Goal: Communication & Community: Answer question/provide support

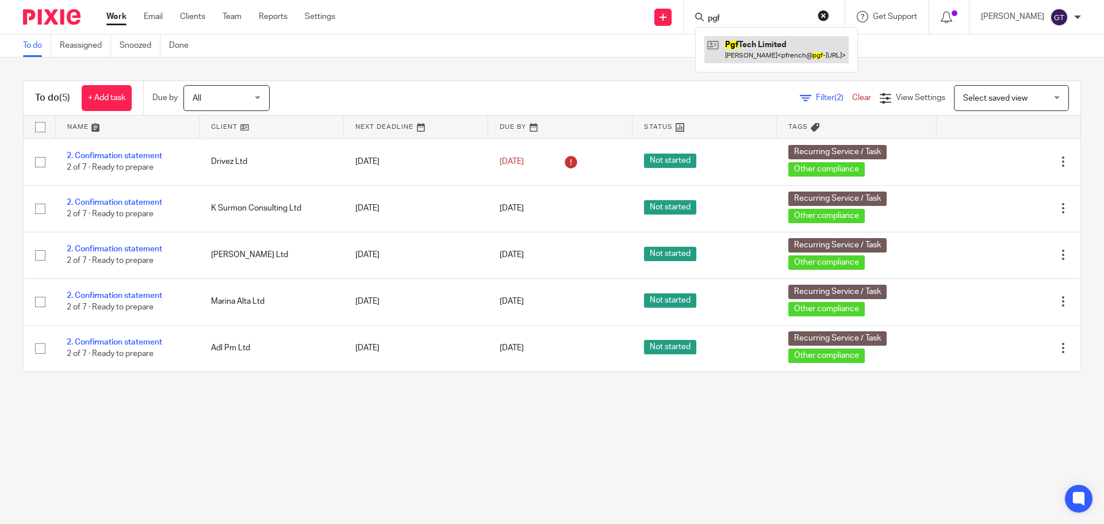
type input "pgf"
click at [768, 62] on link at bounding box center [776, 49] width 144 height 26
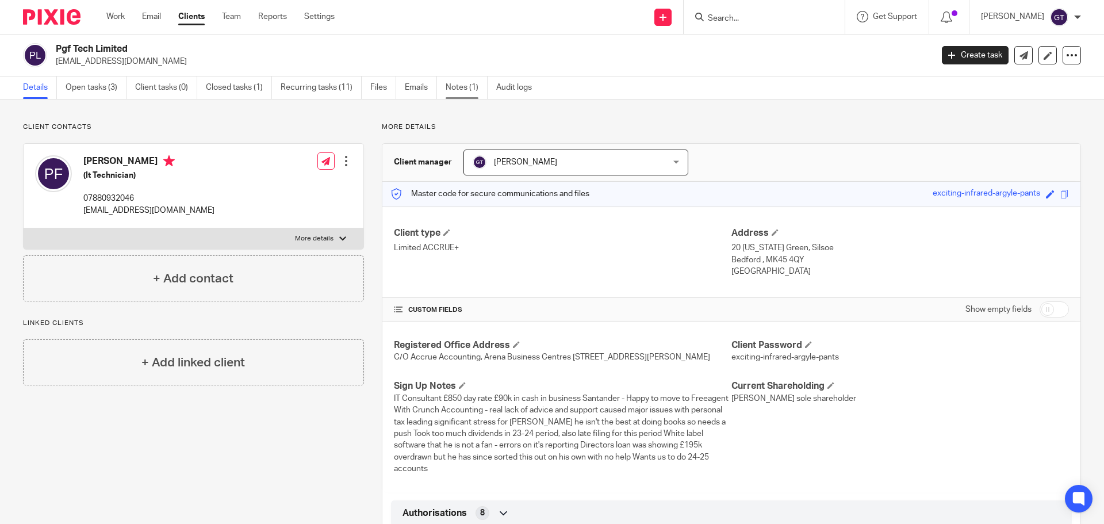
click at [456, 92] on link "Notes (1)" at bounding box center [467, 87] width 42 height 22
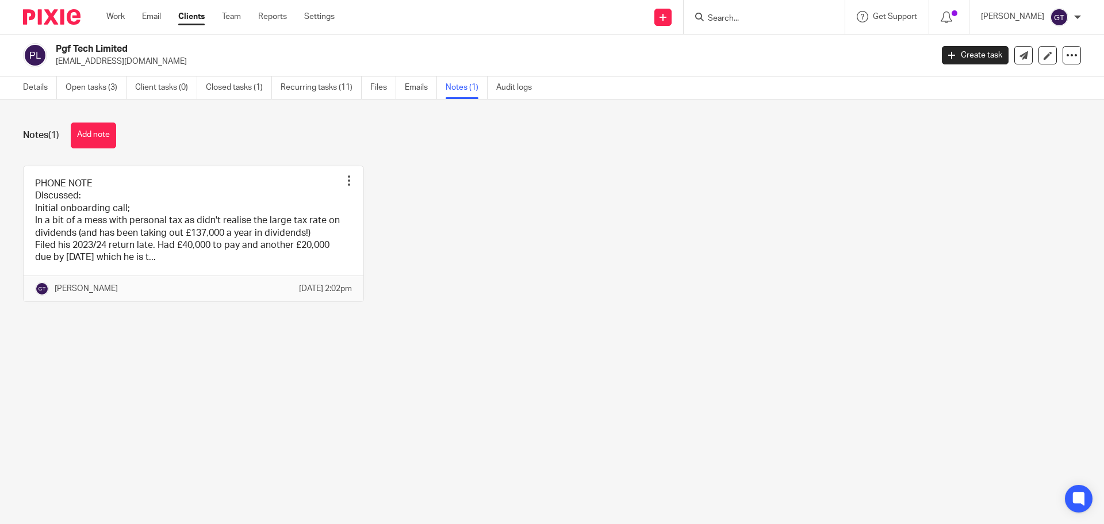
click at [88, 137] on button "Add note" at bounding box center [93, 135] width 45 height 26
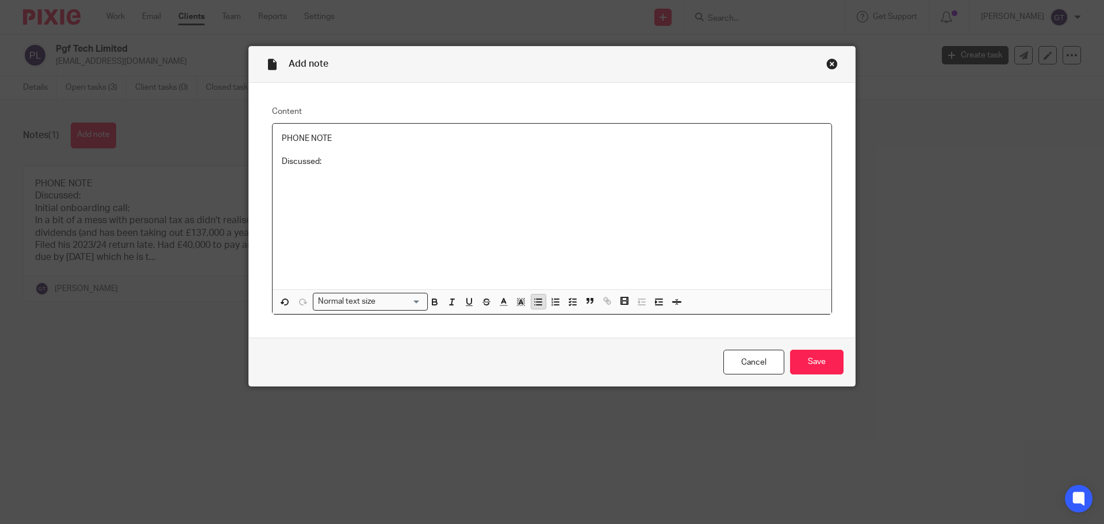
click at [535, 301] on icon "button" at bounding box center [538, 302] width 10 height 10
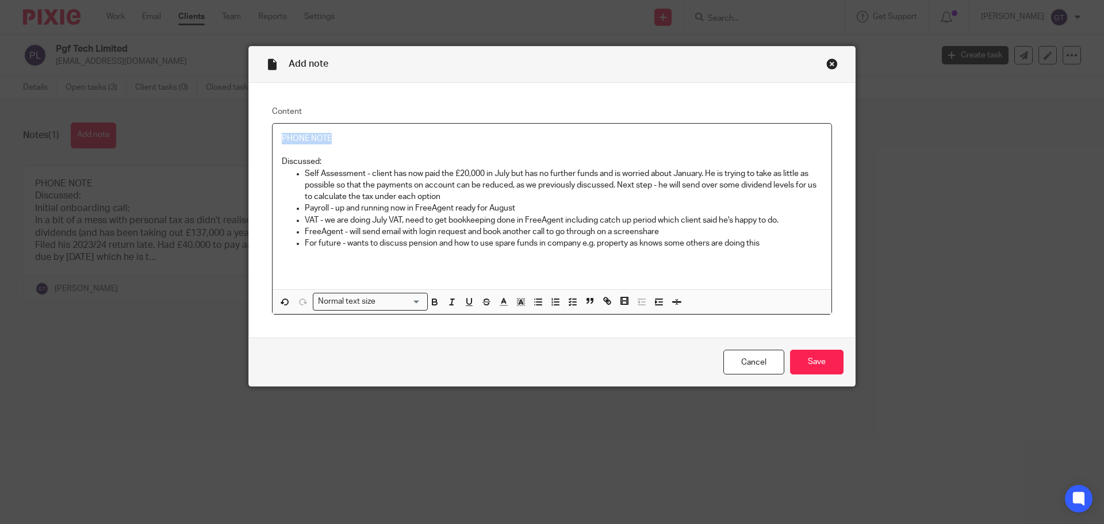
drag, startPoint x: 346, startPoint y: 139, endPoint x: 225, endPoint y: 121, distance: 122.1
click at [227, 122] on div "Add note Content PHONE NOTE Discussed: Self Assessment - client has now paid th…" at bounding box center [552, 262] width 1104 height 524
click at [546, 203] on p "Payroll - up and running now in FreeAgent ready for August" at bounding box center [563, 207] width 517 height 11
click at [822, 366] on input "Save" at bounding box center [816, 362] width 53 height 25
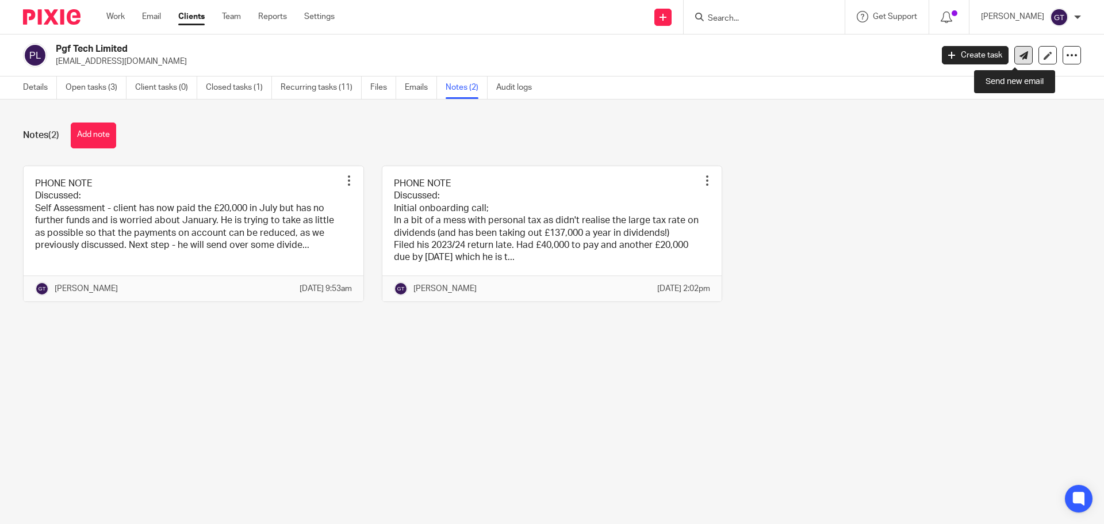
click at [1019, 57] on icon at bounding box center [1023, 55] width 9 height 9
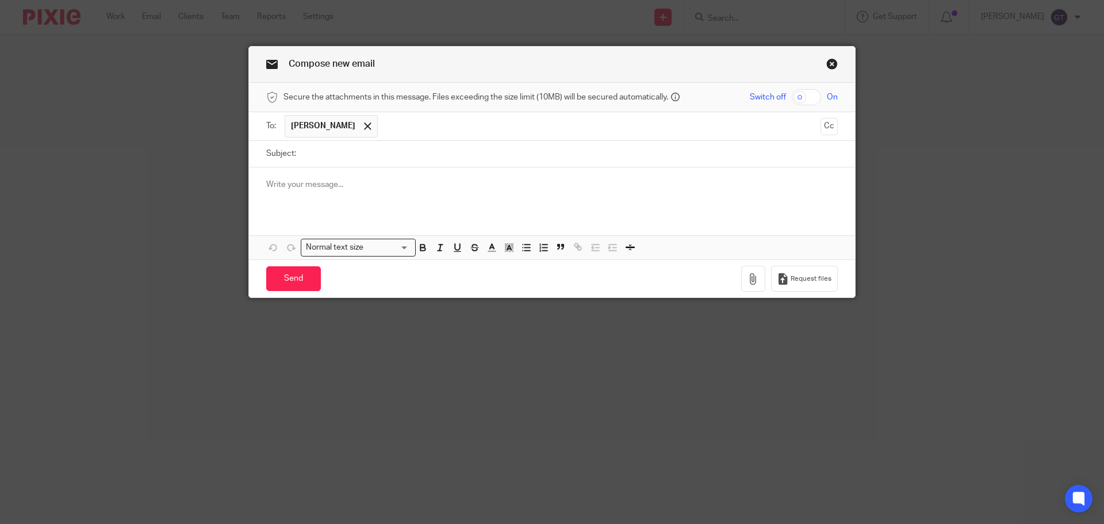
click at [369, 155] on input "Subject:" at bounding box center [570, 154] width 536 height 26
type input "Further to our call"
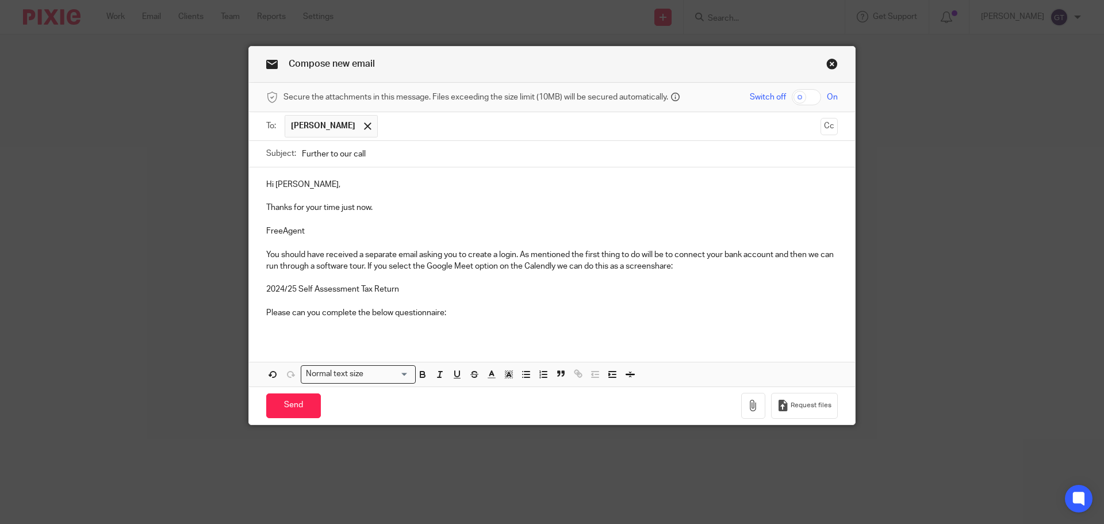
drag, startPoint x: 420, startPoint y: 332, endPoint x: 416, endPoint y: 323, distance: 10.4
click at [420, 332] on div "Hi Paul, Thanks for your time just now. FreeAgent You should have received a se…" at bounding box center [552, 252] width 606 height 171
click at [416, 323] on p at bounding box center [551, 324] width 571 height 11
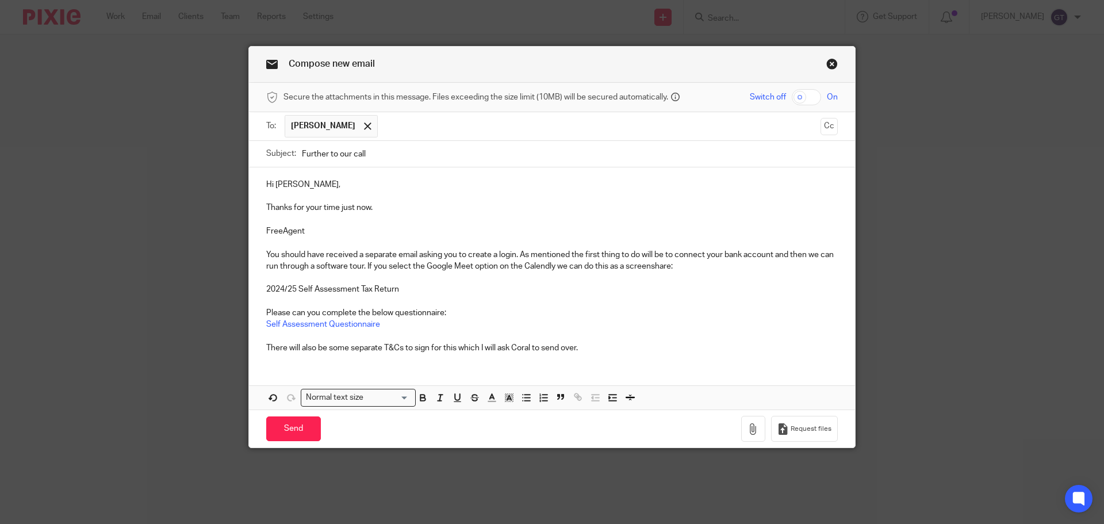
click at [707, 269] on p "You should have received a separate email asking you to create a login. As ment…" at bounding box center [551, 261] width 571 height 24
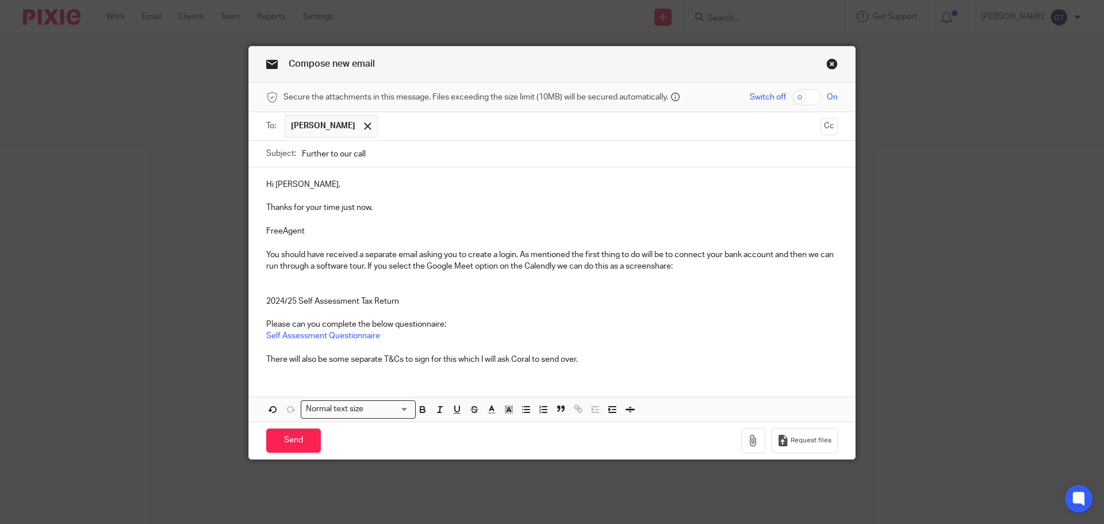
click at [333, 279] on p at bounding box center [551, 277] width 571 height 11
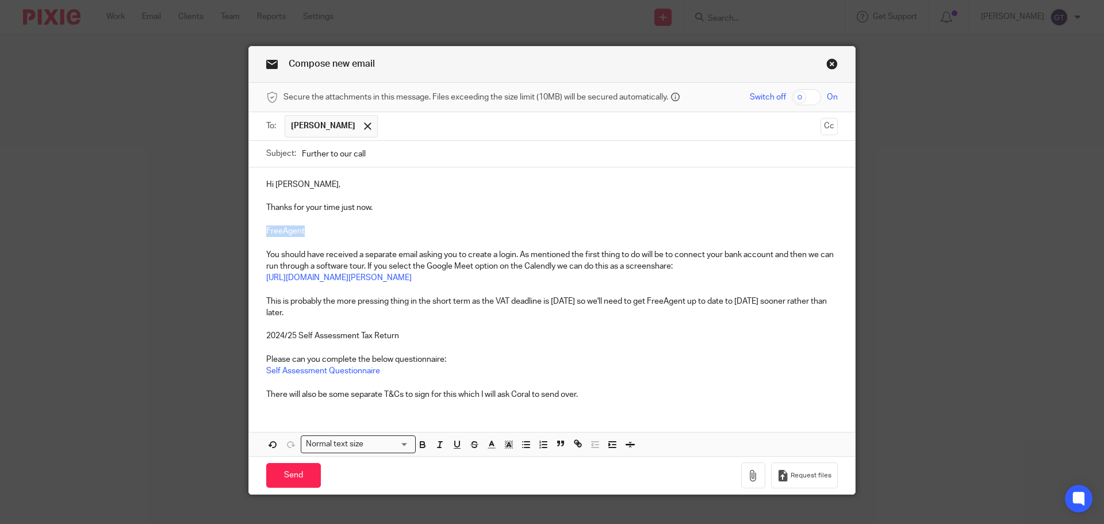
drag, startPoint x: 313, startPoint y: 229, endPoint x: 246, endPoint y: 227, distance: 66.7
click at [249, 227] on div "Hi Paul, Thanks for your time just now. FreeAgent You should have received a se…" at bounding box center [552, 287] width 606 height 241
click at [356, 252] on p "You should have received a separate email asking you to create a login. As ment…" at bounding box center [551, 261] width 571 height 24
click at [333, 227] on p "FreeAgent" at bounding box center [551, 230] width 571 height 11
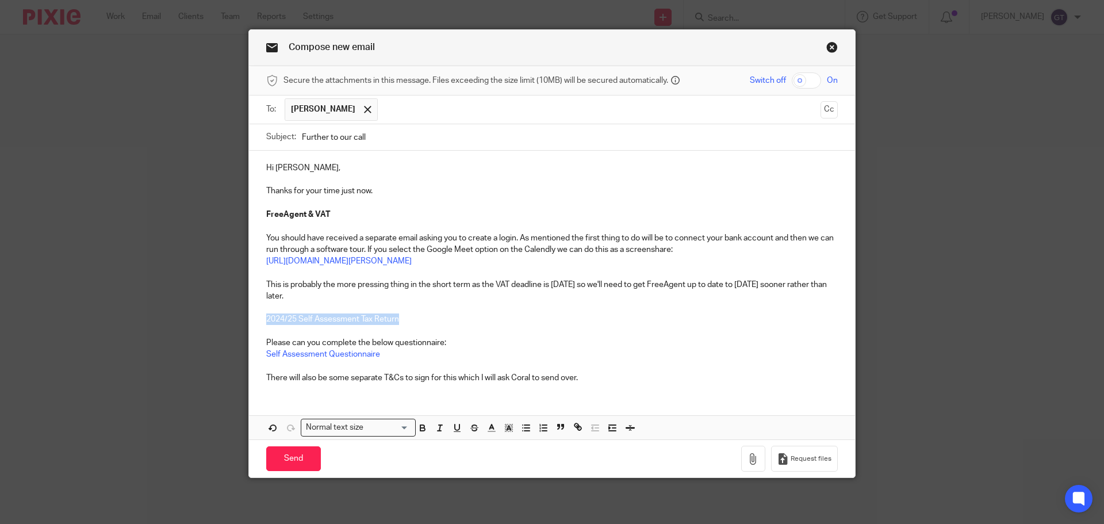
drag, startPoint x: 392, startPoint y: 321, endPoint x: 258, endPoint y: 319, distance: 134.5
click at [258, 319] on div "Hi Paul, Thanks for your time just now. FreeAgent & VAT You should have receive…" at bounding box center [552, 271] width 606 height 241
click at [452, 343] on p "Please can you complete the below questionnaire:" at bounding box center [551, 342] width 571 height 11
drag, startPoint x: 429, startPoint y: 375, endPoint x: 569, endPoint y: 371, distance: 139.8
click at [563, 372] on p "There will also be some separate T&Cs to sign for this which I will ask Coral t…" at bounding box center [551, 377] width 571 height 11
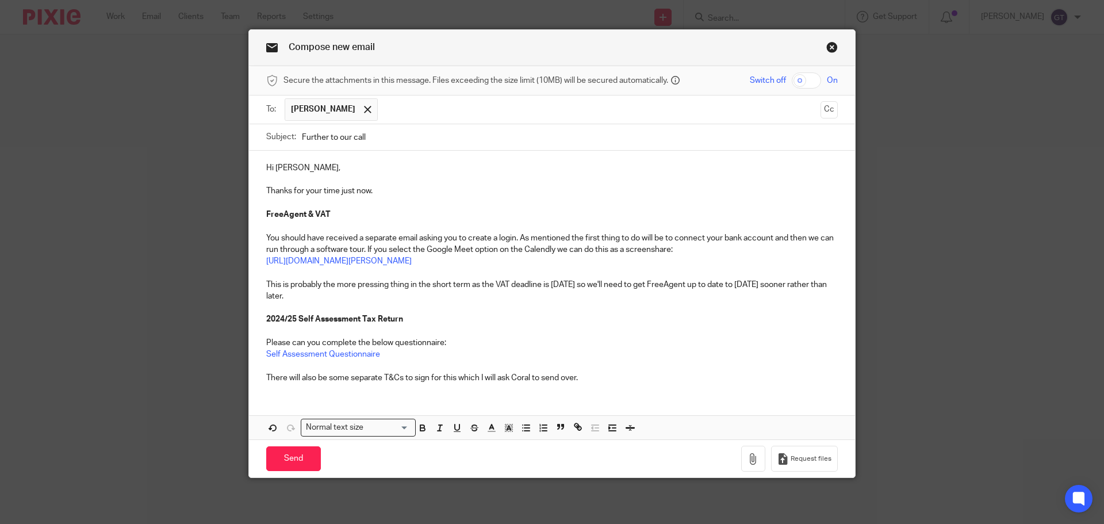
click at [601, 376] on p "There will also be some separate T&Cs to sign for this which I will ask Coral t…" at bounding box center [551, 377] width 571 height 11
click at [266, 338] on p "Please can you complete the below questionnaire:" at bounding box center [551, 342] width 571 height 11
drag, startPoint x: 269, startPoint y: 342, endPoint x: 253, endPoint y: 342, distance: 16.1
click at [253, 342] on div "Hi Paul, Thanks for your time just now. FreeAgent & VAT You should have receive…" at bounding box center [552, 271] width 606 height 241
click at [593, 378] on p "There will also be some separate T&Cs to sign for this which I will ask Coral t…" at bounding box center [551, 377] width 571 height 11
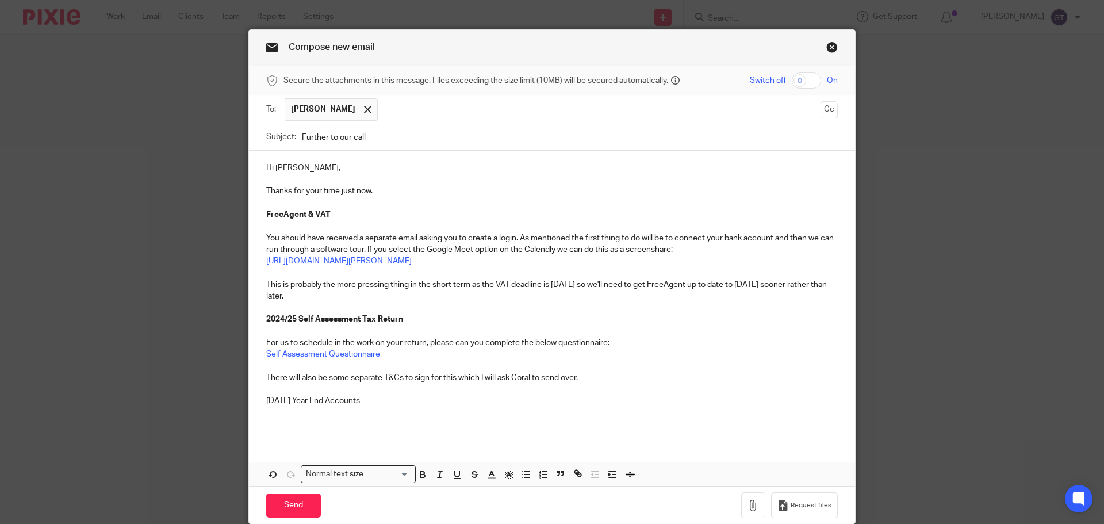
drag, startPoint x: 399, startPoint y: 403, endPoint x: 260, endPoint y: 404, distance: 139.1
click at [260, 404] on div "Hi Paul, Thanks for your time just now. FreeAgent & VAT You should have receive…" at bounding box center [552, 295] width 606 height 288
click at [278, 428] on p at bounding box center [551, 424] width 571 height 11
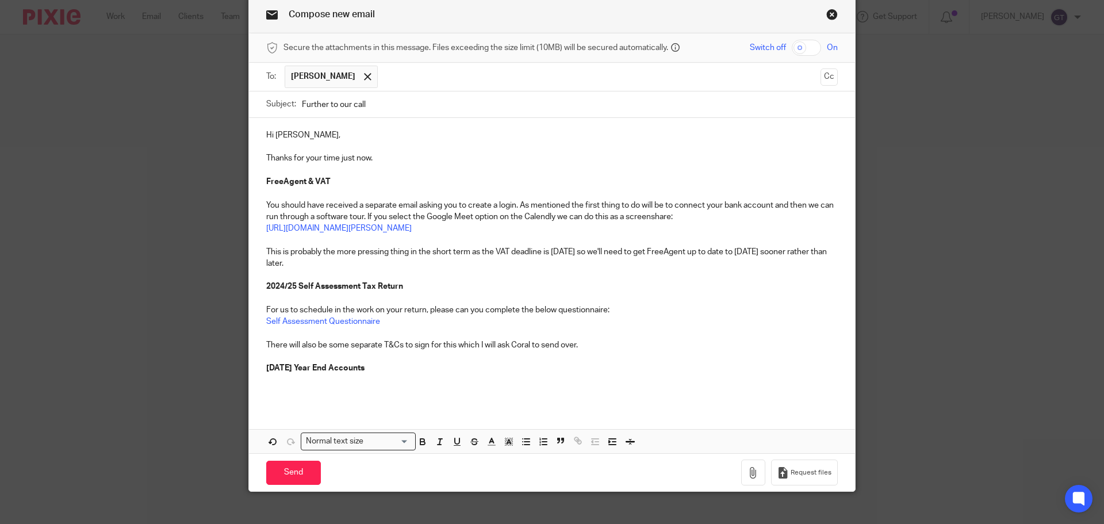
scroll to position [63, 0]
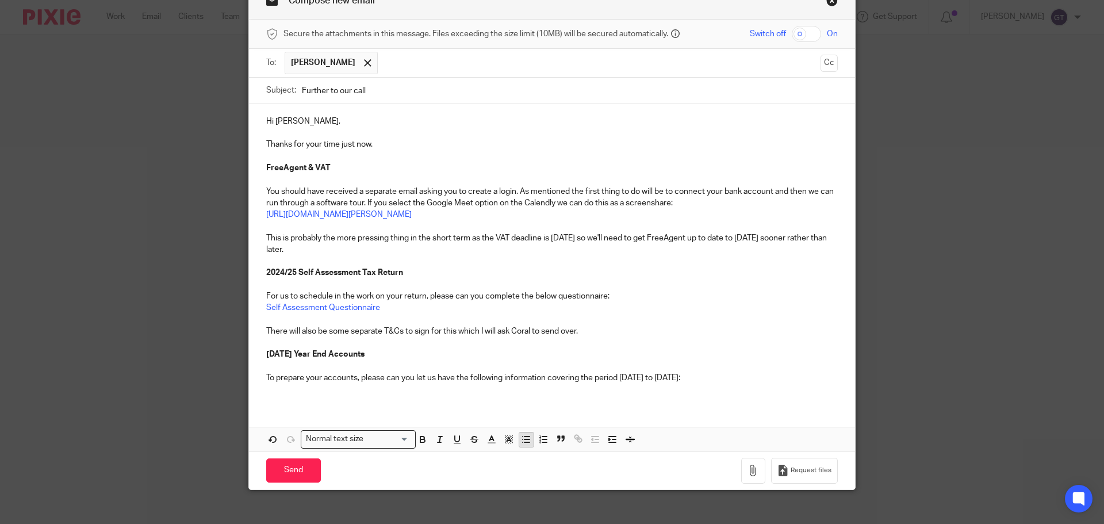
click at [523, 439] on icon "button" at bounding box center [526, 439] width 10 height 10
drag, startPoint x: 308, startPoint y: 390, endPoint x: 283, endPoint y: 387, distance: 25.0
click at [283, 387] on ul "Bank statements for all business bank accounts (and credit cards/bank loans if …" at bounding box center [551, 388] width 571 height 11
click at [608, 391] on p "Statements for all business bank accounts (and credit cards/bank loans if appli…" at bounding box center [563, 388] width 548 height 11
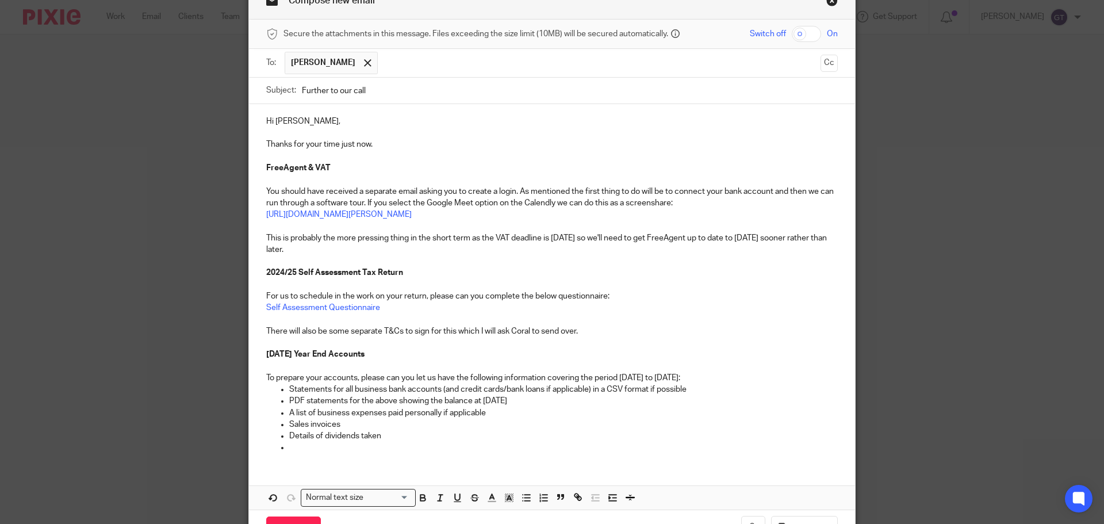
drag, startPoint x: 619, startPoint y: 374, endPoint x: 762, endPoint y: 377, distance: 143.2
click at [762, 377] on p "To prepare your accounts, please can you let us have the following information …" at bounding box center [551, 377] width 571 height 11
click at [719, 390] on p "Statements for all business bank accounts (and credit cards/bank loans if appli…" at bounding box center [563, 388] width 548 height 11
click at [781, 376] on p "To prepare your accounts, please can you let us have the following information …" at bounding box center [551, 377] width 571 height 11
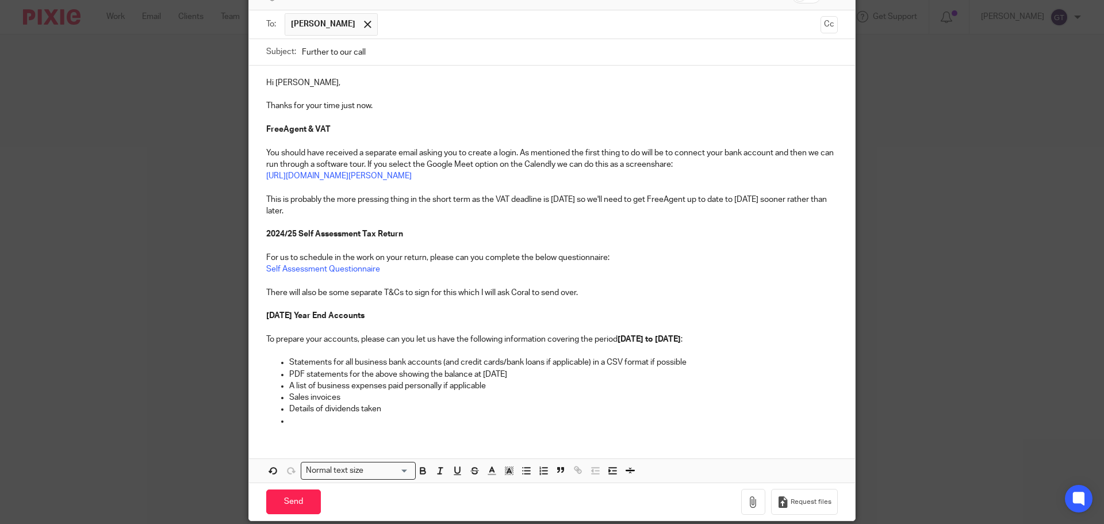
scroll to position [121, 0]
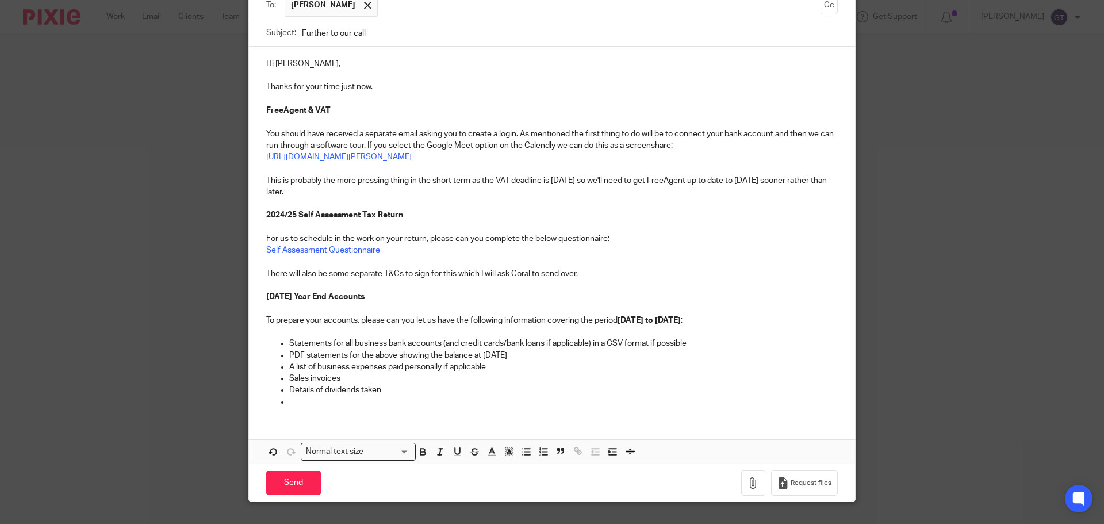
click at [304, 400] on p at bounding box center [563, 401] width 548 height 11
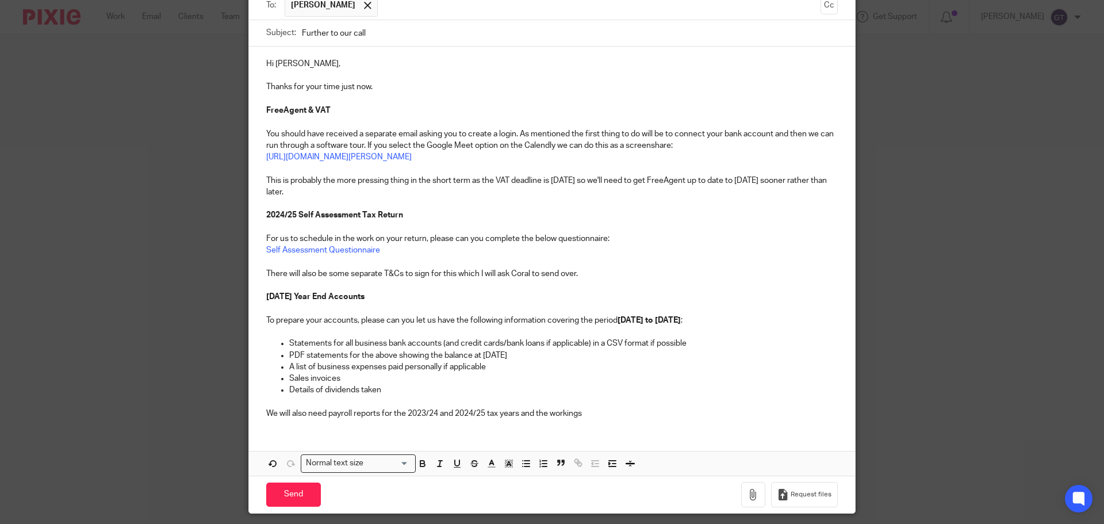
click at [590, 409] on p "We will also need payroll reports for the 2023/24 and 2024/25 tax years and the…" at bounding box center [551, 413] width 571 height 11
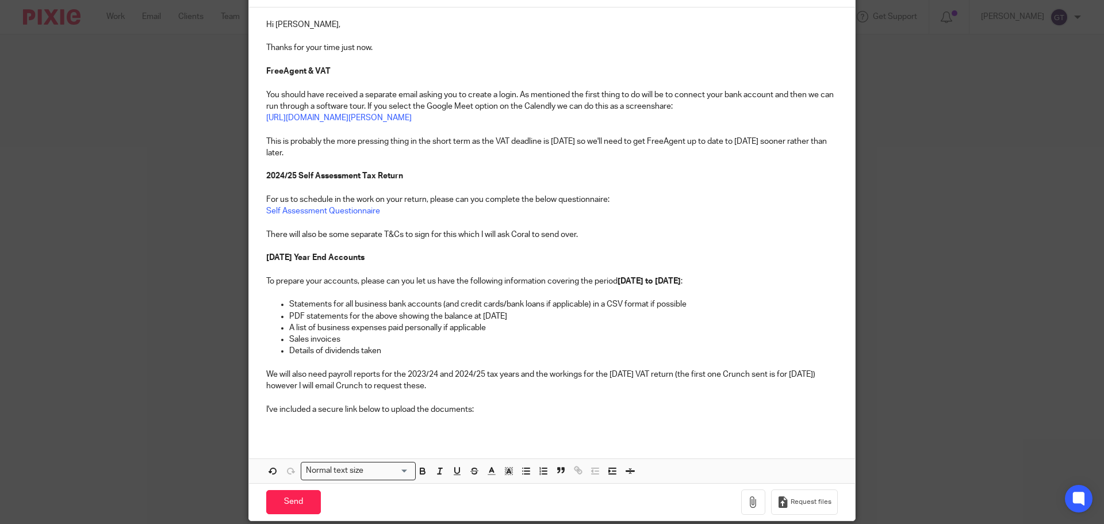
scroll to position [178, 0]
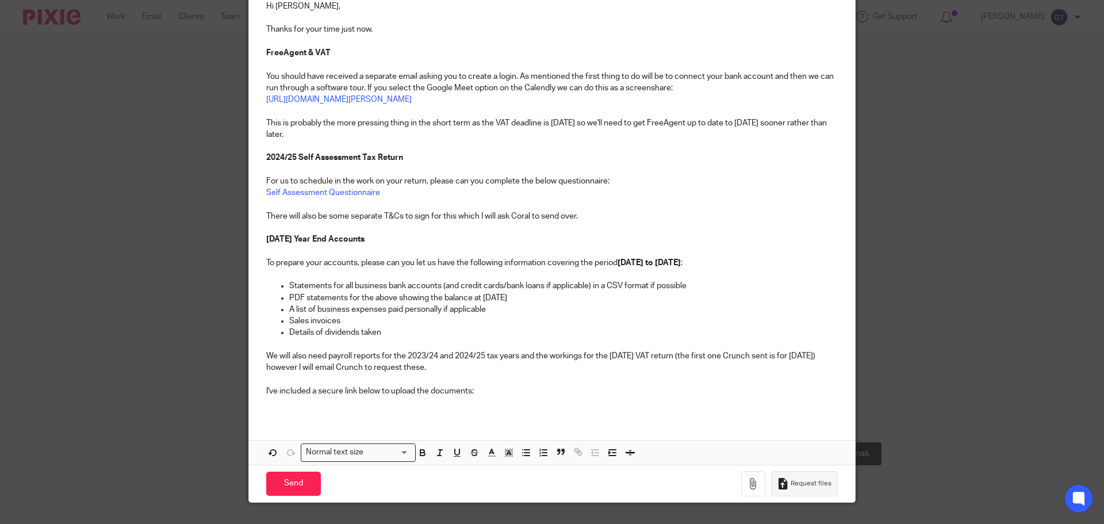
click at [808, 479] on span "Request files" at bounding box center [811, 483] width 41 height 9
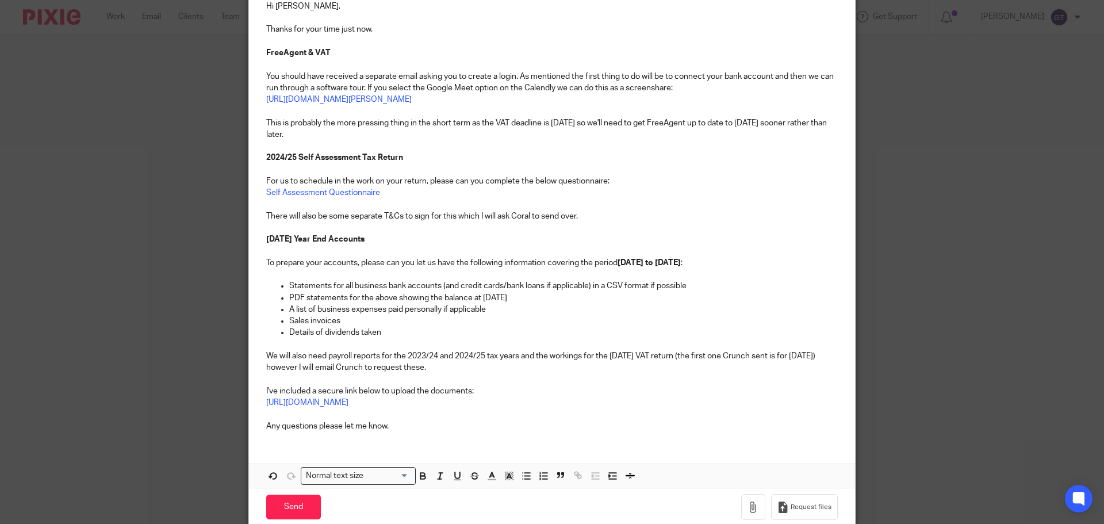
click at [340, 135] on p "This is probably the more pressing thing in the short term as the VAT deadline …" at bounding box center [551, 129] width 571 height 24
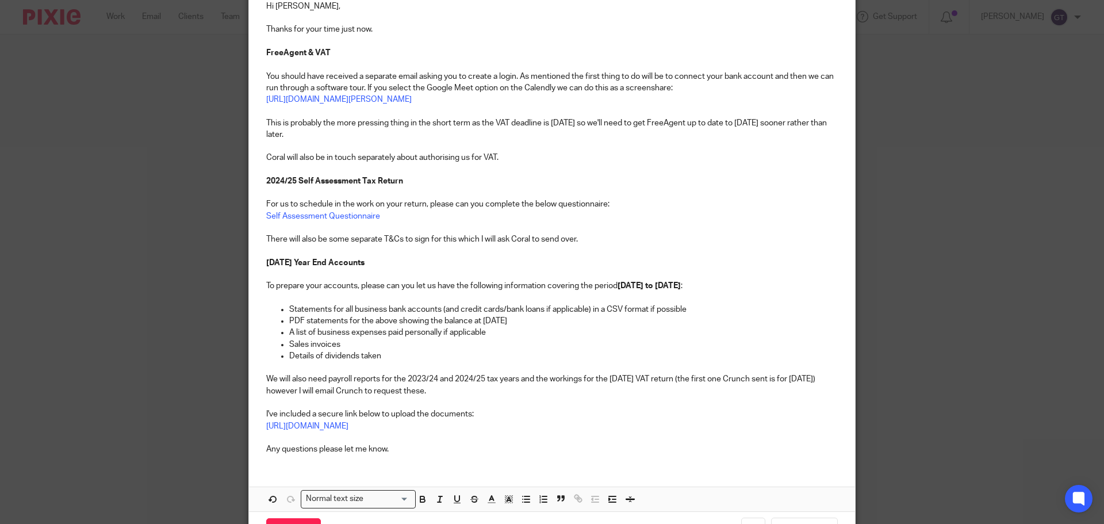
click at [605, 238] on p "There will also be some separate T&Cs to sign for this which I will ask Coral t…" at bounding box center [551, 238] width 571 height 11
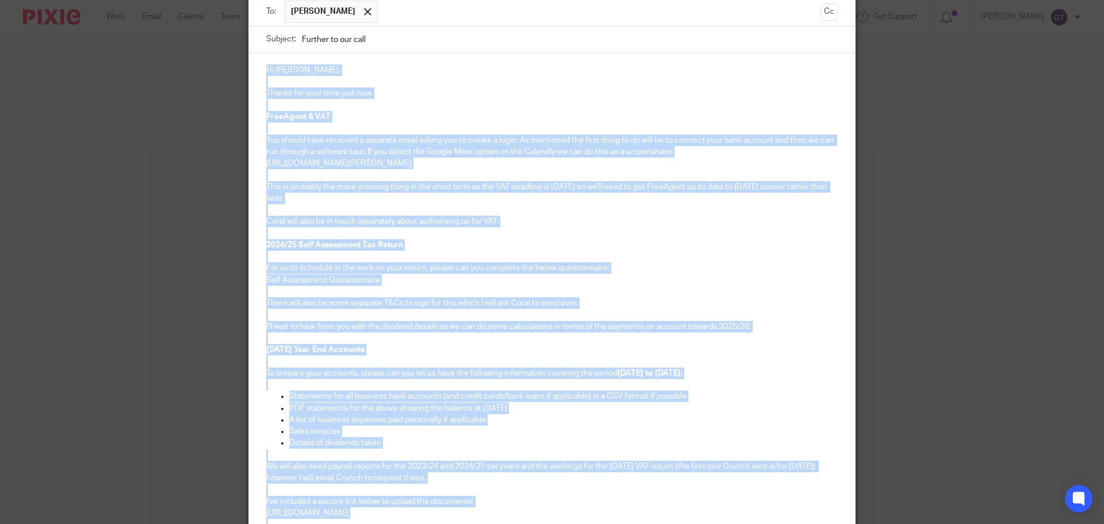
scroll to position [102, 0]
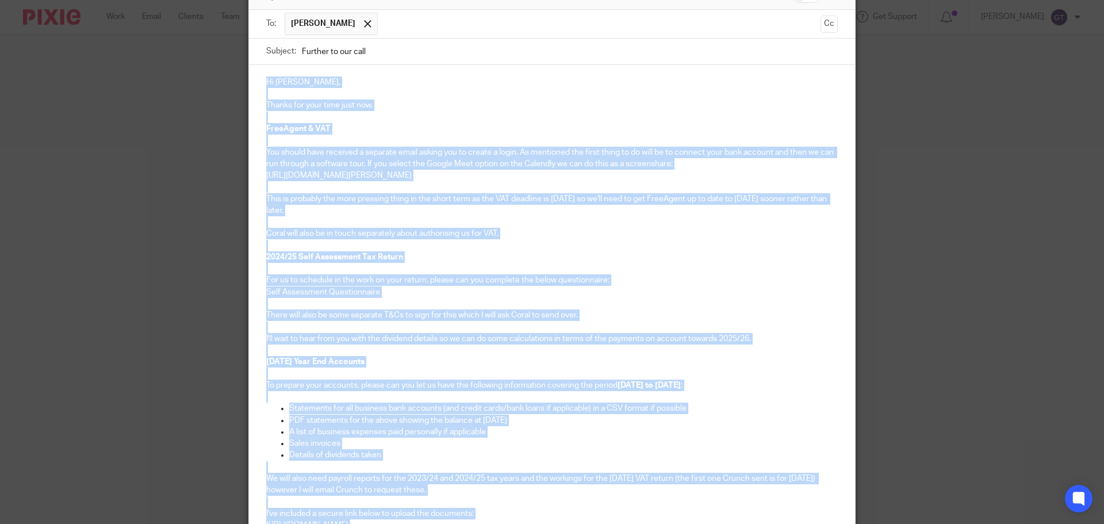
drag, startPoint x: 395, startPoint y: 419, endPoint x: 262, endPoint y: 84, distance: 360.7
click at [262, 84] on div "Hi Paul, Thanks for your time just now. FreeAgent & VAT You should have receive…" at bounding box center [552, 314] width 606 height 498
copy div "Hi Paul, Thanks for your time just now. FreeAgent & VAT You should have receive…"
click at [487, 247] on p at bounding box center [551, 245] width 571 height 11
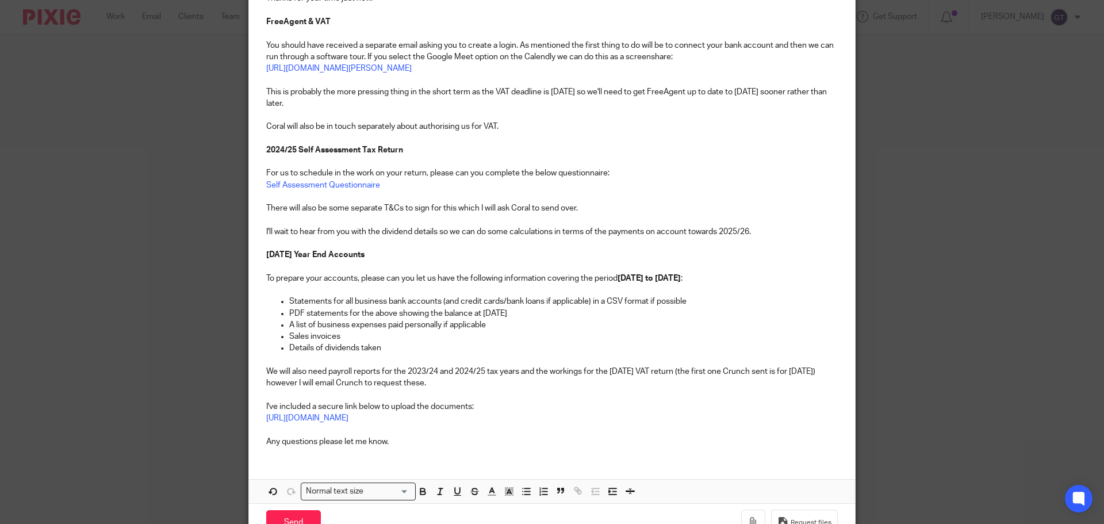
scroll to position [217, 0]
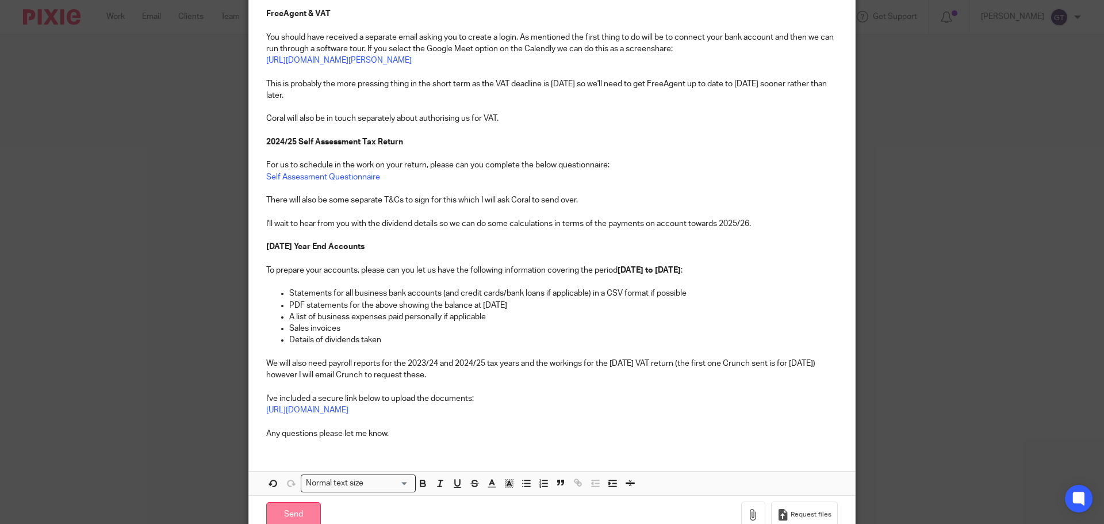
click at [294, 505] on input "Send" at bounding box center [293, 514] width 55 height 25
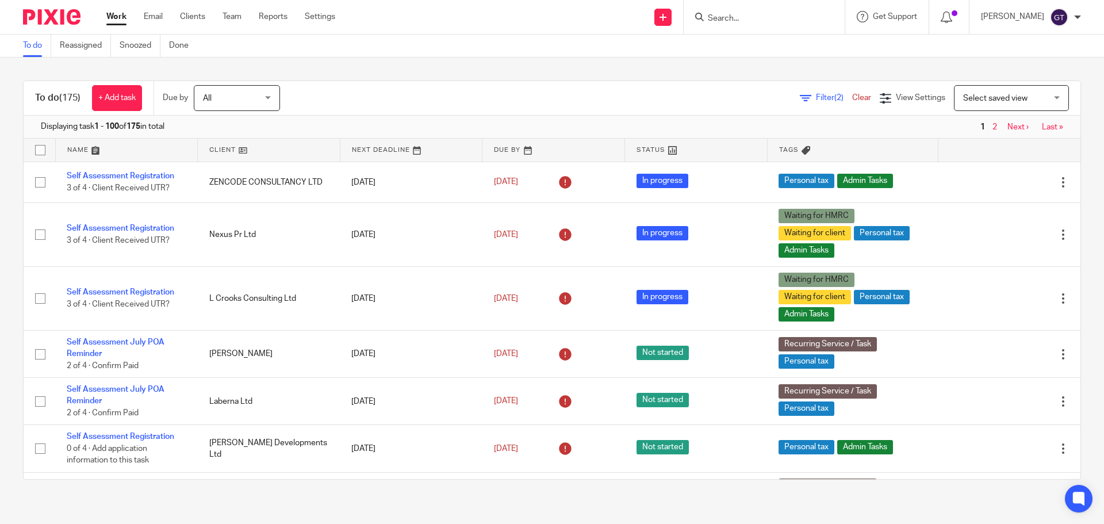
click at [771, 18] on input "Search" at bounding box center [758, 19] width 103 height 10
type input "pgf"
click at [774, 51] on link at bounding box center [776, 49] width 144 height 26
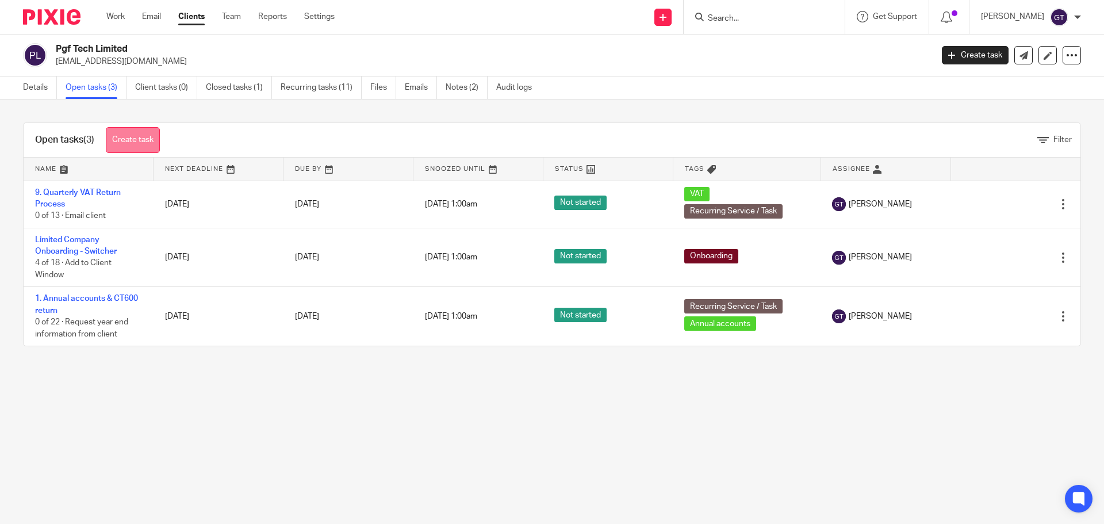
click at [136, 138] on link "Create task" at bounding box center [133, 140] width 54 height 26
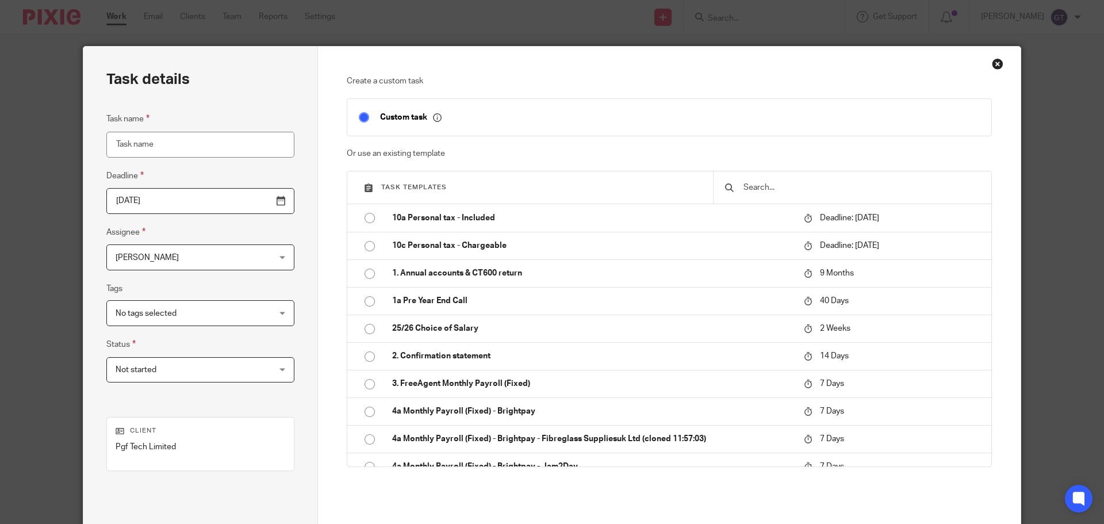
click at [818, 186] on input "text" at bounding box center [860, 187] width 237 height 13
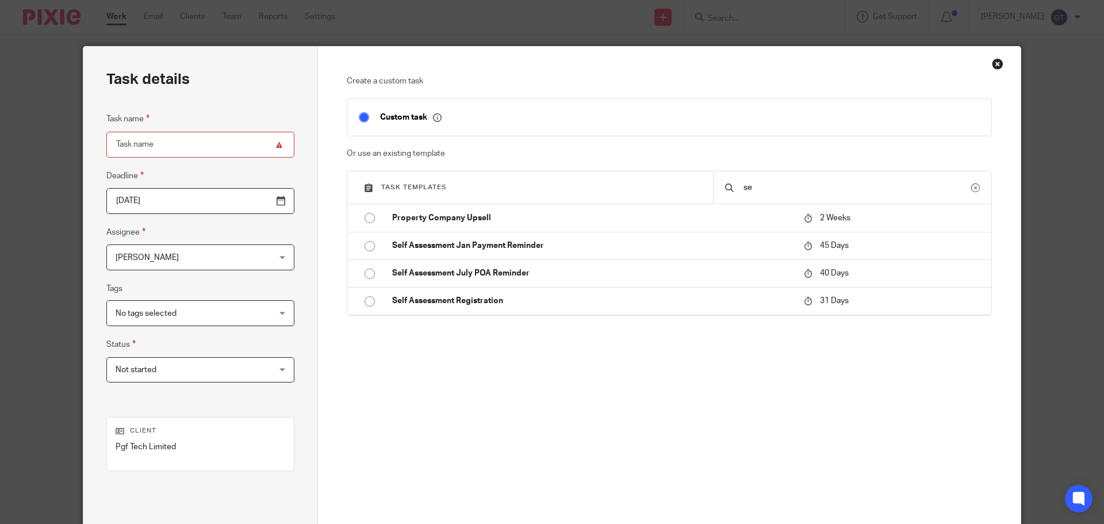
type input "s"
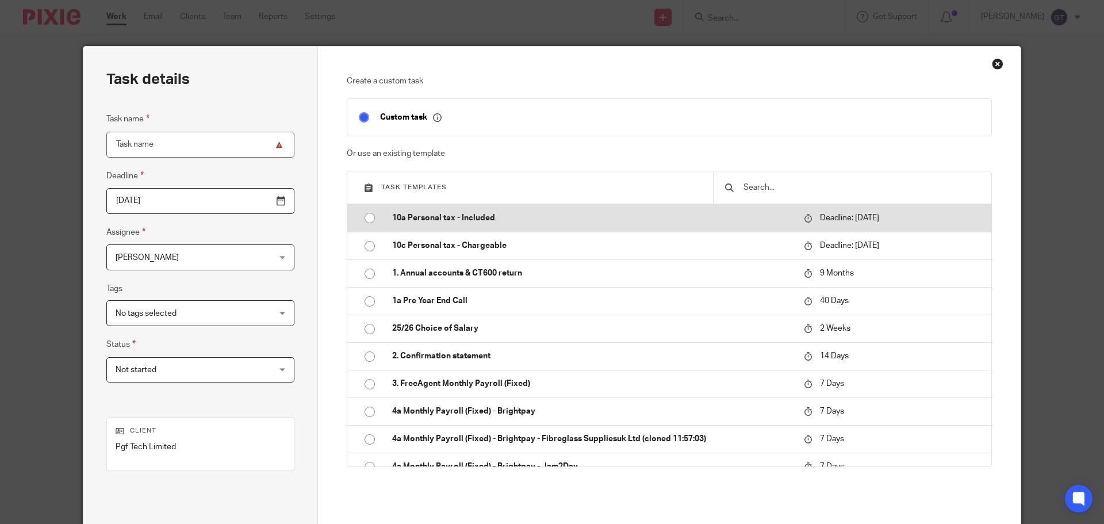
click at [491, 216] on p "10a Personal tax - Included" at bounding box center [592, 217] width 400 height 11
type input "[DATE]"
type input "10a Personal tax - Included"
checkbox input "false"
radio input "true"
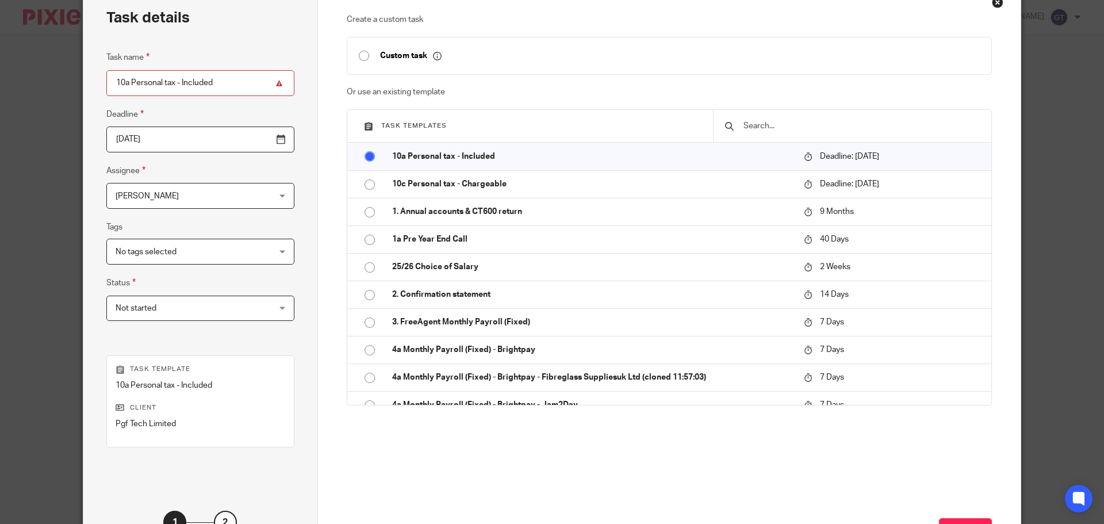
scroll to position [156, 0]
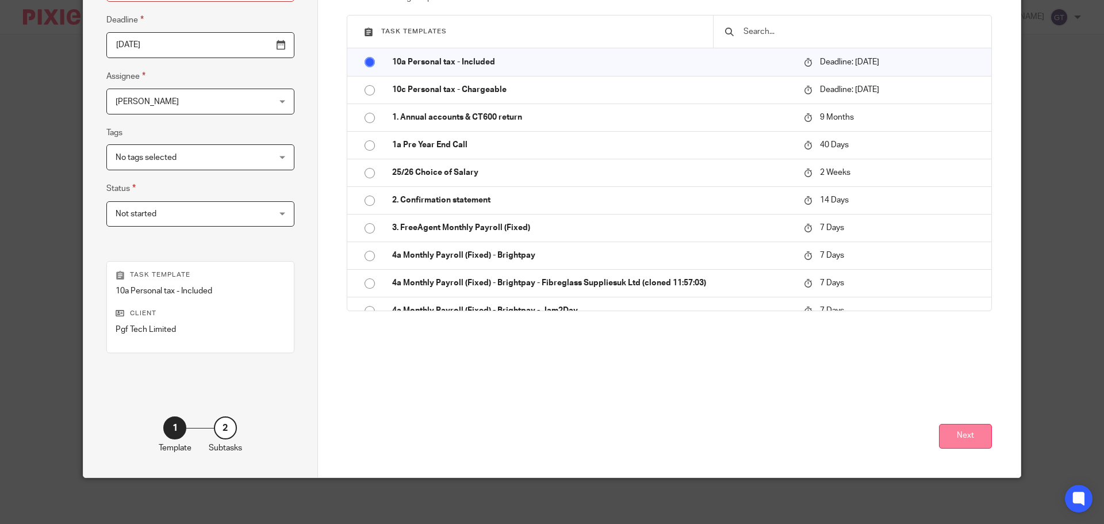
click at [965, 436] on button "Next" at bounding box center [965, 436] width 53 height 25
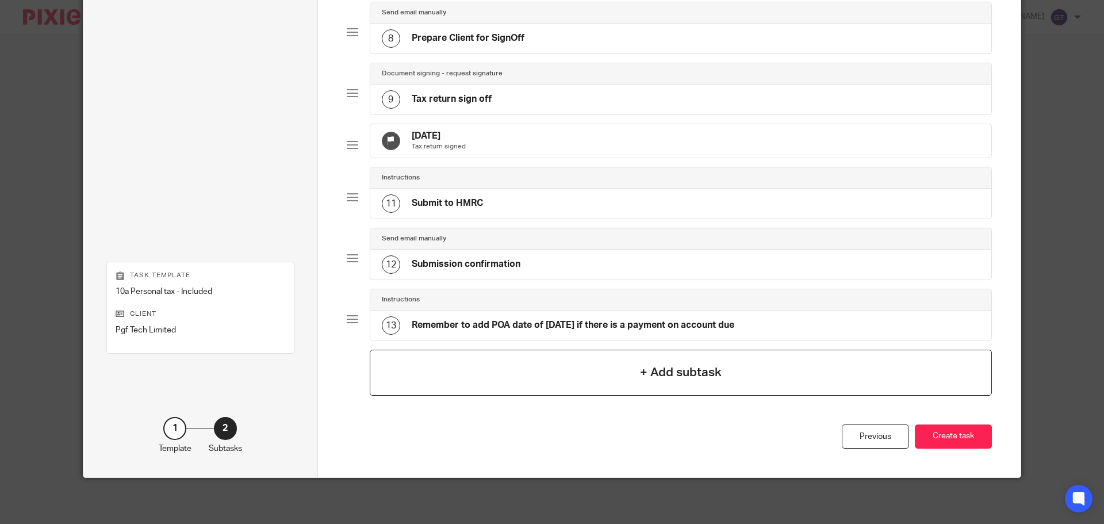
scroll to position [517, 0]
click at [951, 440] on button "Create task" at bounding box center [953, 436] width 77 height 25
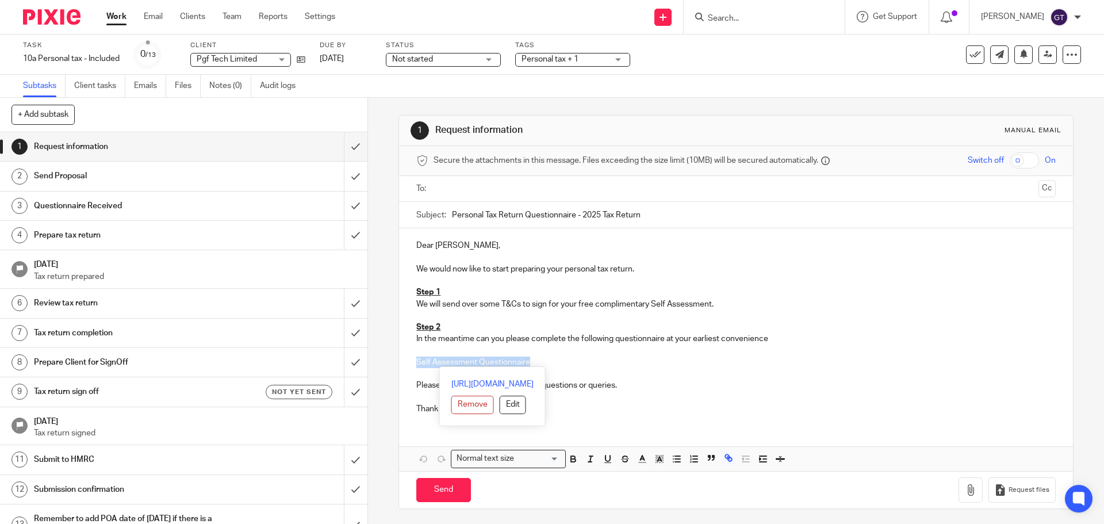
drag, startPoint x: 535, startPoint y: 360, endPoint x: 405, endPoint y: 362, distance: 130.5
click at [405, 362] on div "Dear [PERSON_NAME], We would now like to start preparing your personal tax retu…" at bounding box center [735, 325] width 673 height 195
copy link "Self Assessment Questionnaire"
click at [342, 151] on input "submit" at bounding box center [183, 146] width 367 height 29
